Goal: Transaction & Acquisition: Subscribe to service/newsletter

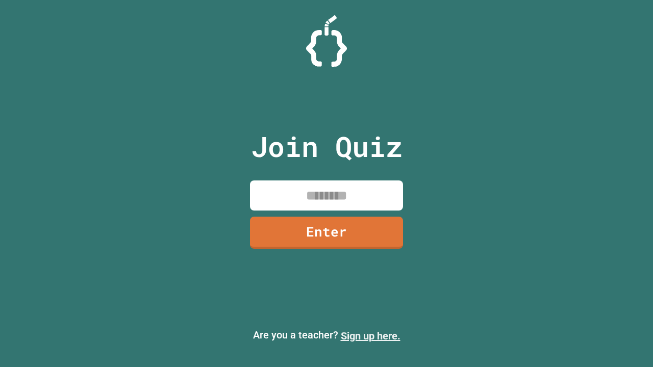
click at [370, 336] on link "Sign up here." at bounding box center [371, 336] width 60 height 12
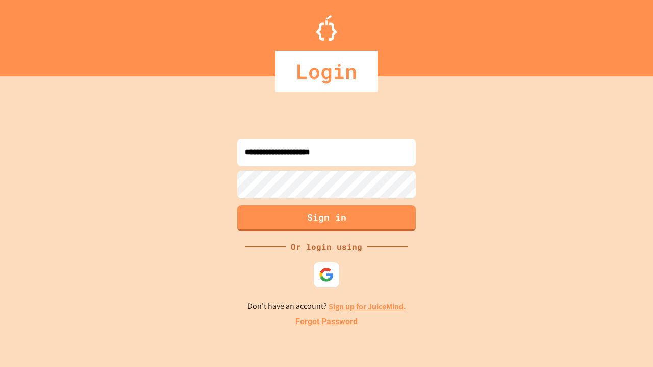
type input "**********"
